Goal: Task Accomplishment & Management: Use online tool/utility

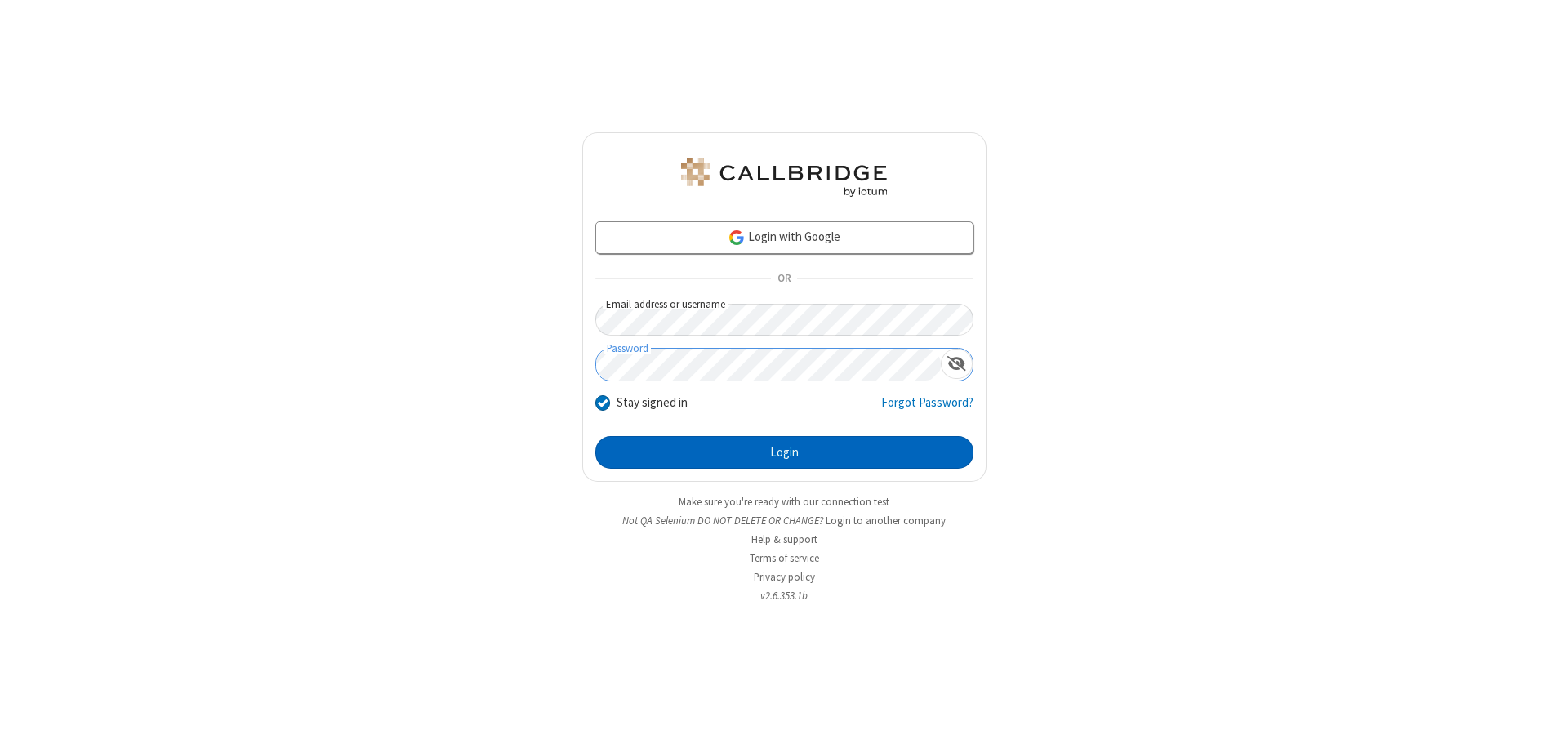
click at [784, 452] on button "Login" at bounding box center [784, 452] width 378 height 33
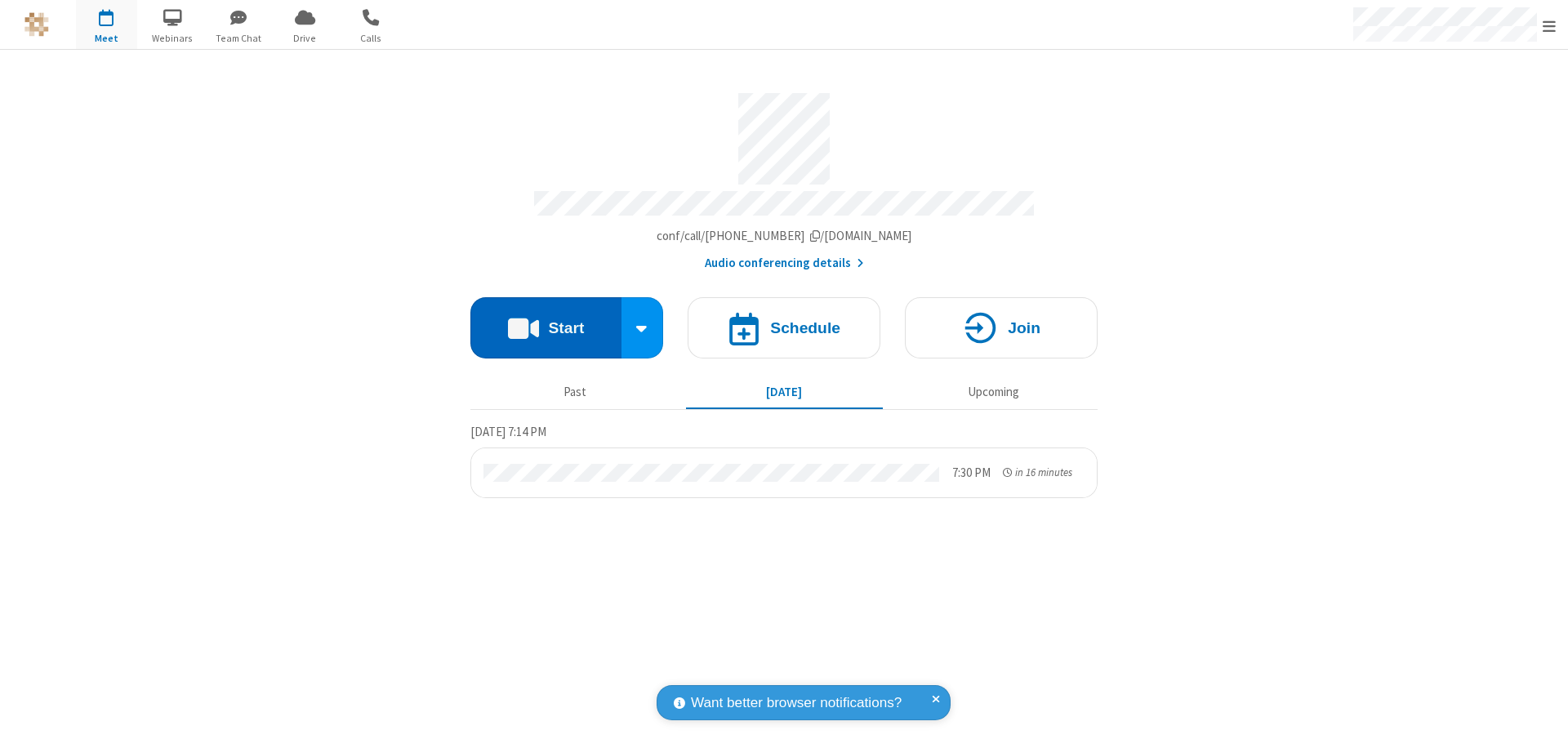
click at [545, 320] on button "Start" at bounding box center [546, 327] width 151 height 61
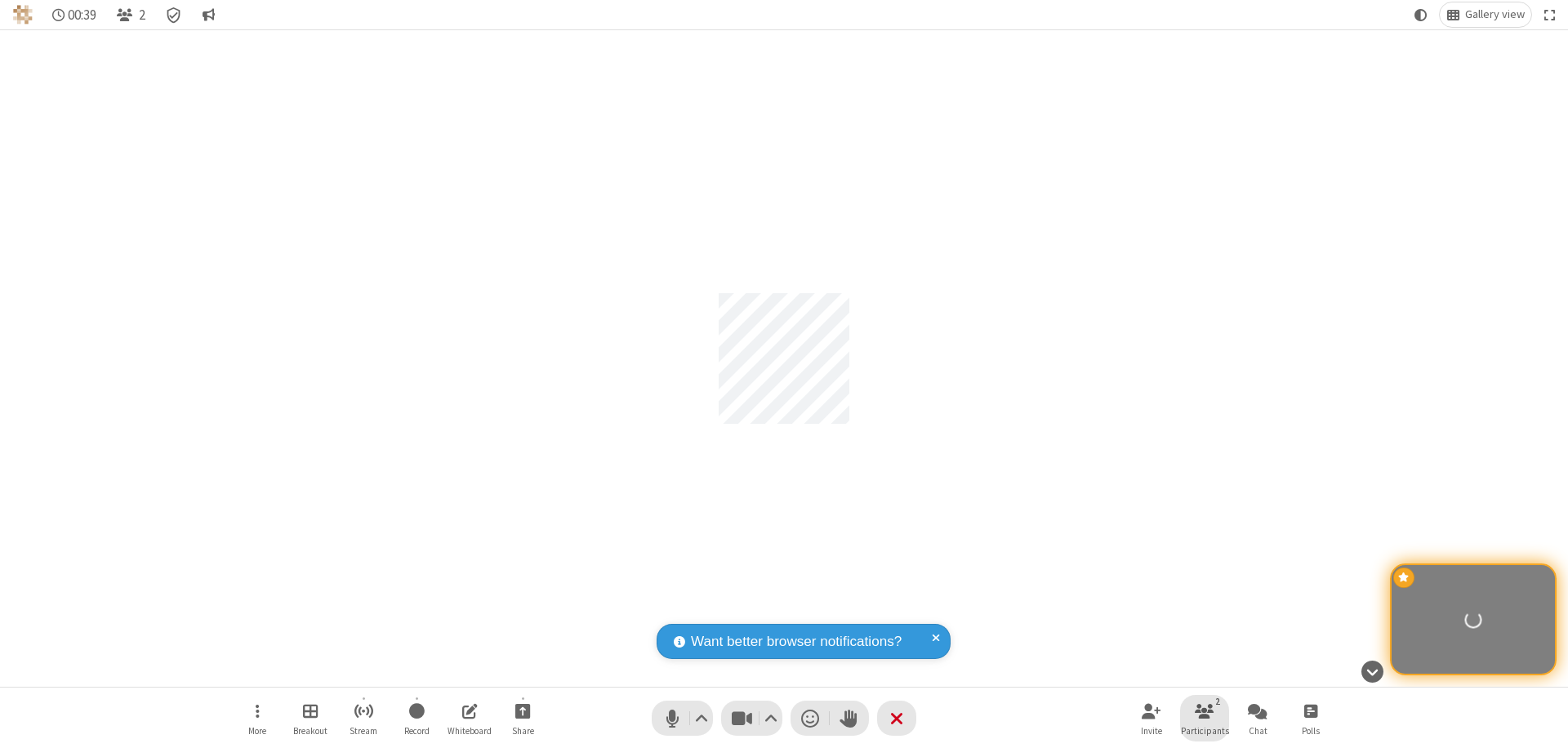
click at [1204, 731] on span "Participants" at bounding box center [1205, 731] width 48 height 10
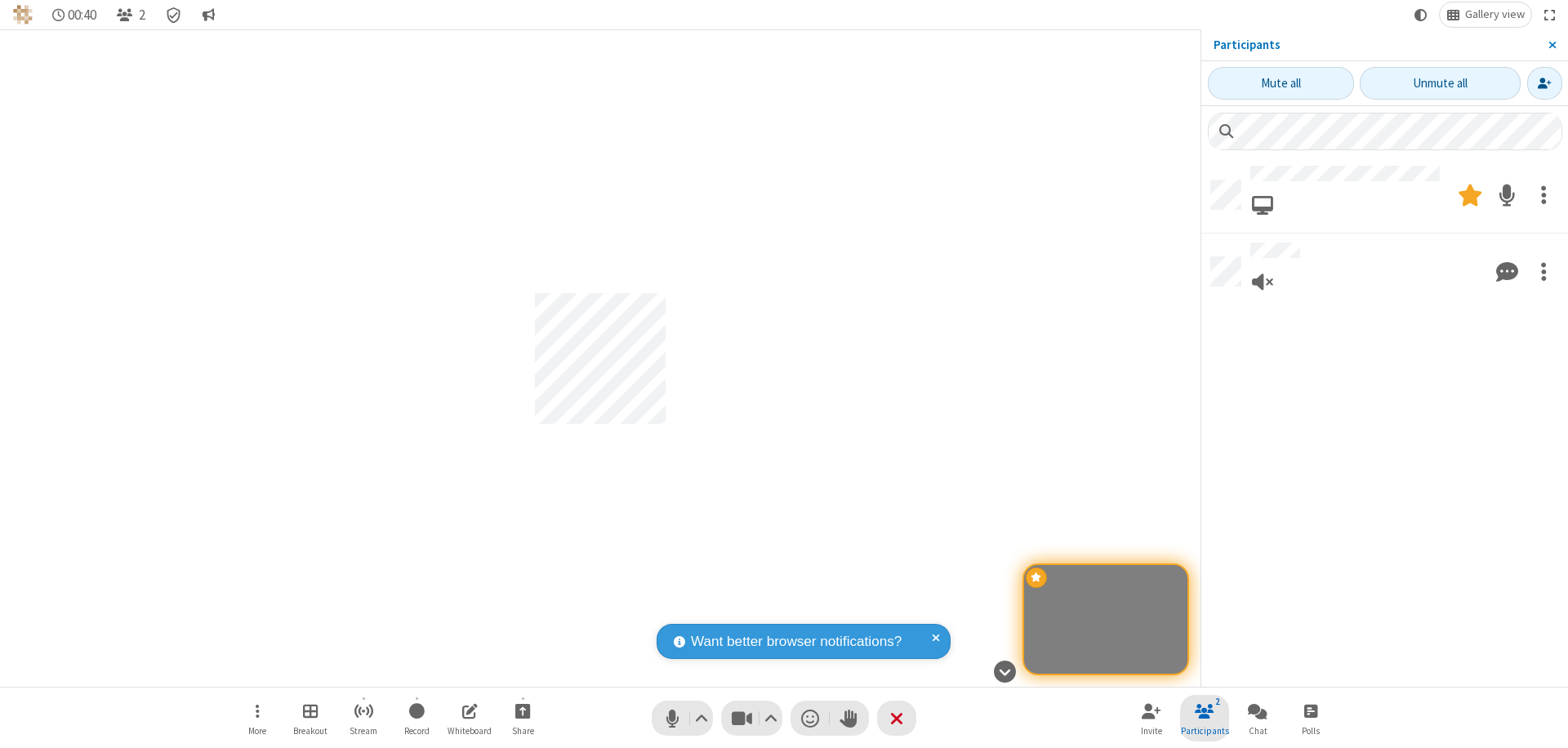
click at [1552, 45] on span "Close sidebar" at bounding box center [1552, 45] width 8 height 13
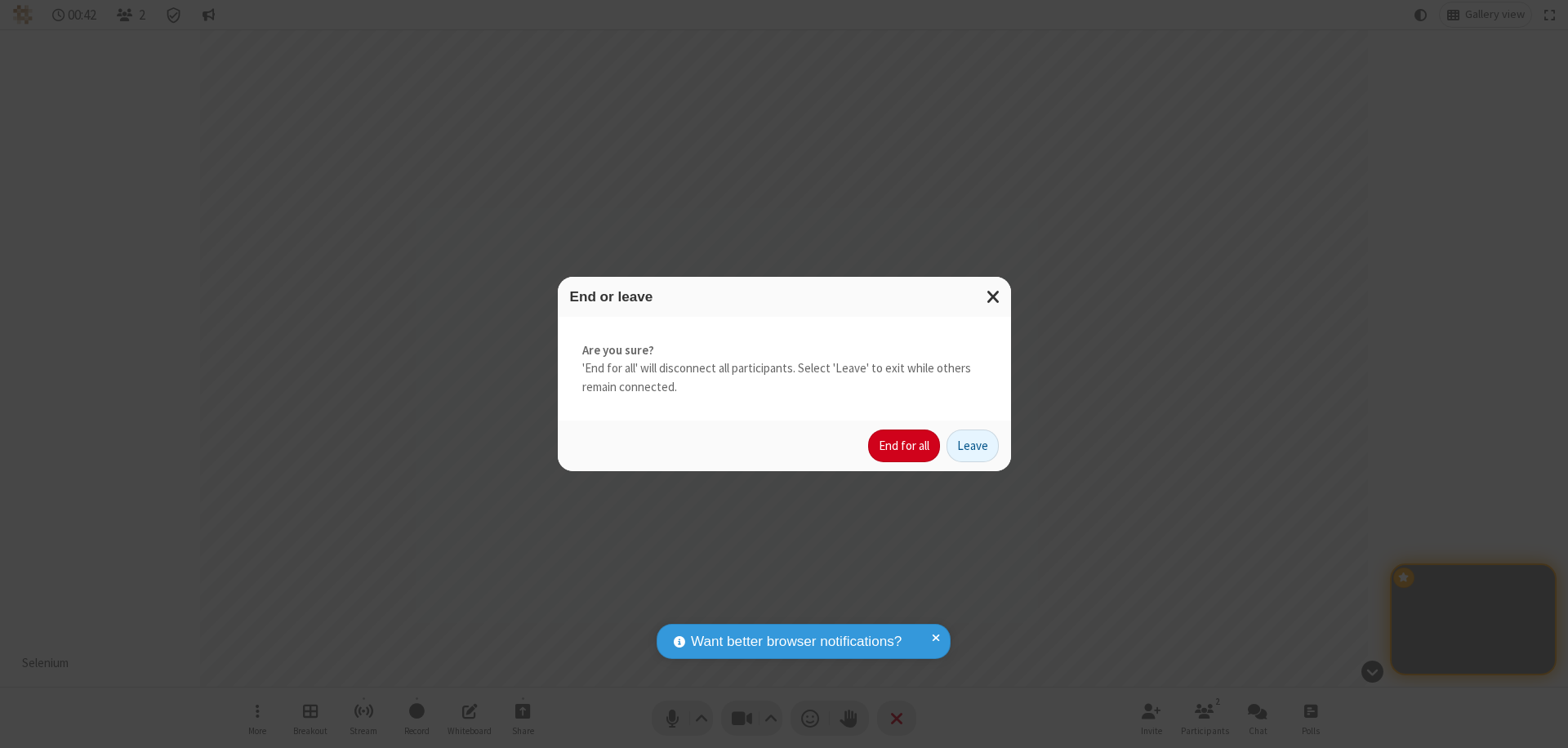
click at [905, 446] on button "End for all" at bounding box center [904, 446] width 72 height 33
